Goal: Task Accomplishment & Management: Manage account settings

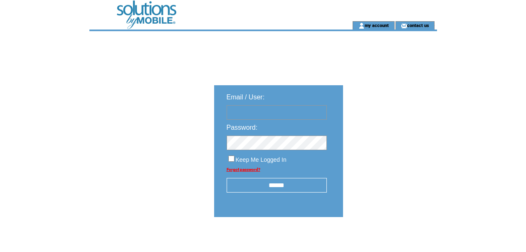
type input "********"
drag, startPoint x: 0, startPoint y: 0, endPoint x: 274, endPoint y: 186, distance: 331.2
click at [274, 186] on input "******" at bounding box center [277, 185] width 100 height 15
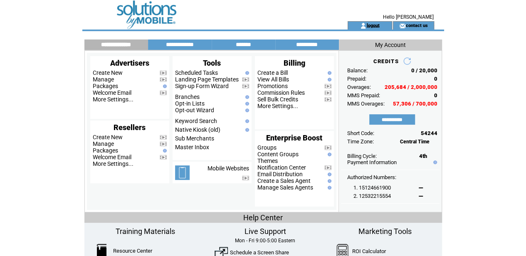
click at [372, 26] on link "logout" at bounding box center [372, 24] width 13 height 5
